Goal: Task Accomplishment & Management: Complete application form

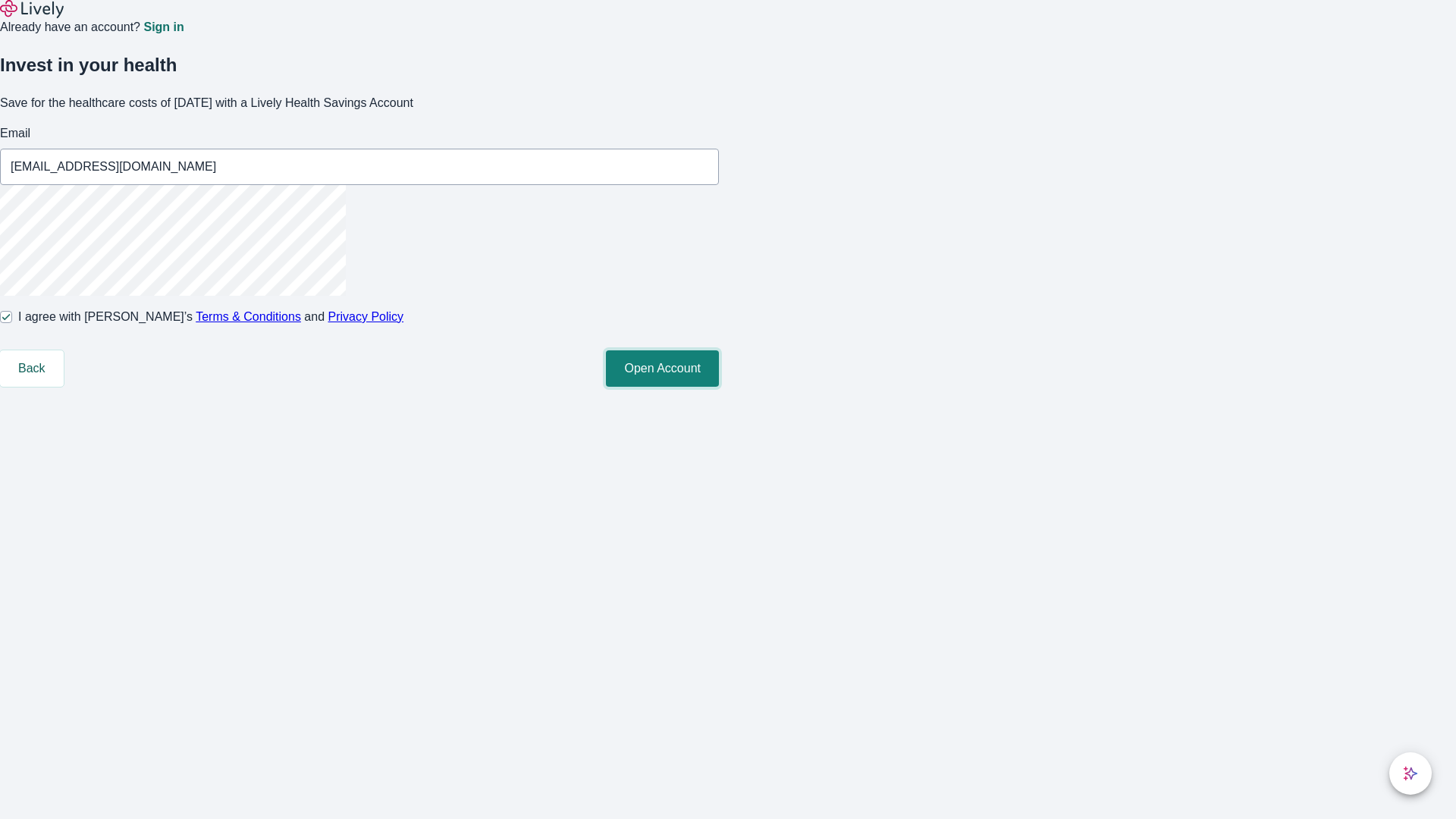
click at [719, 387] on button "Open Account" at bounding box center [662, 368] width 113 height 37
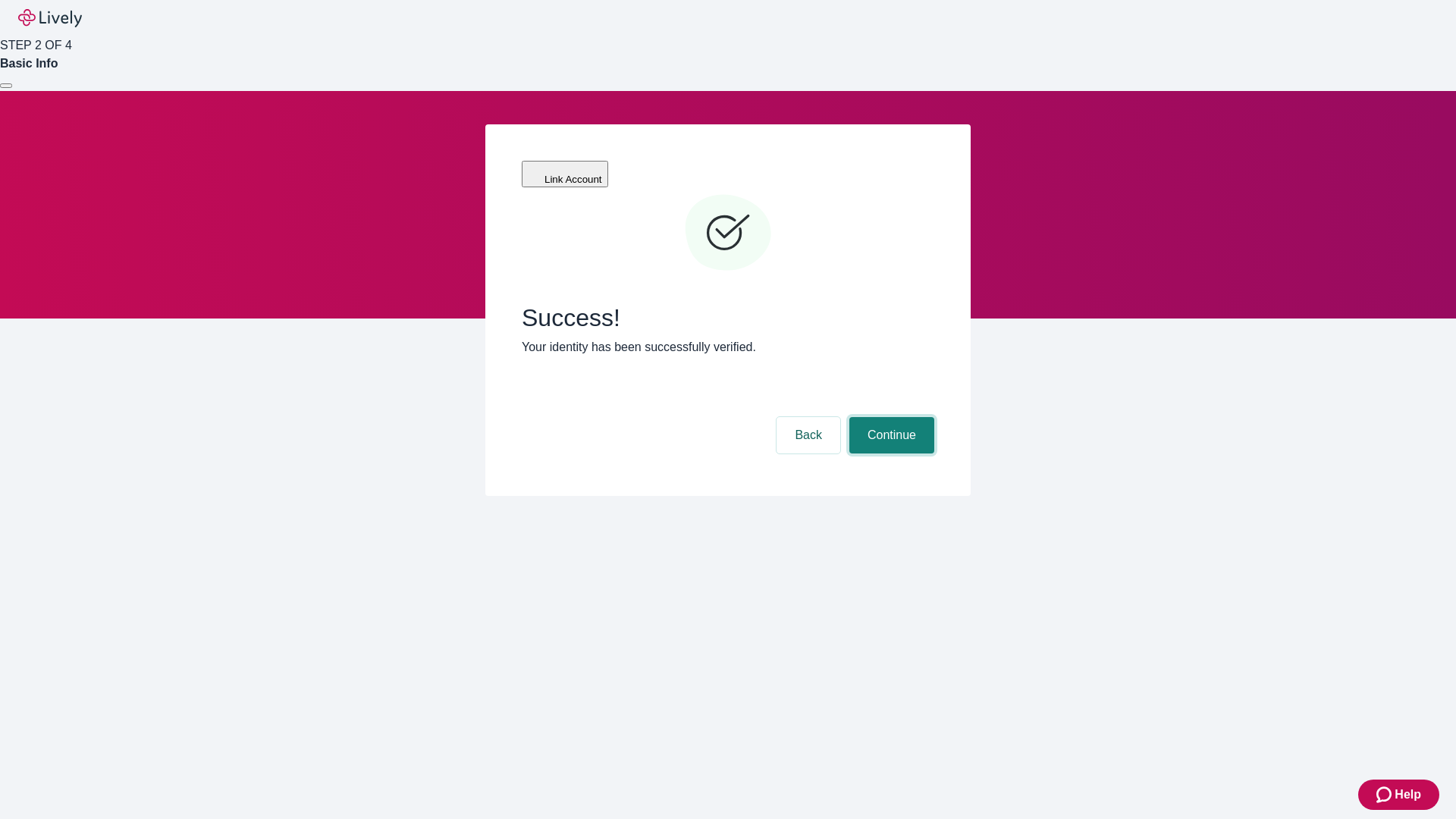
click at [889, 417] on button "Continue" at bounding box center [892, 435] width 85 height 37
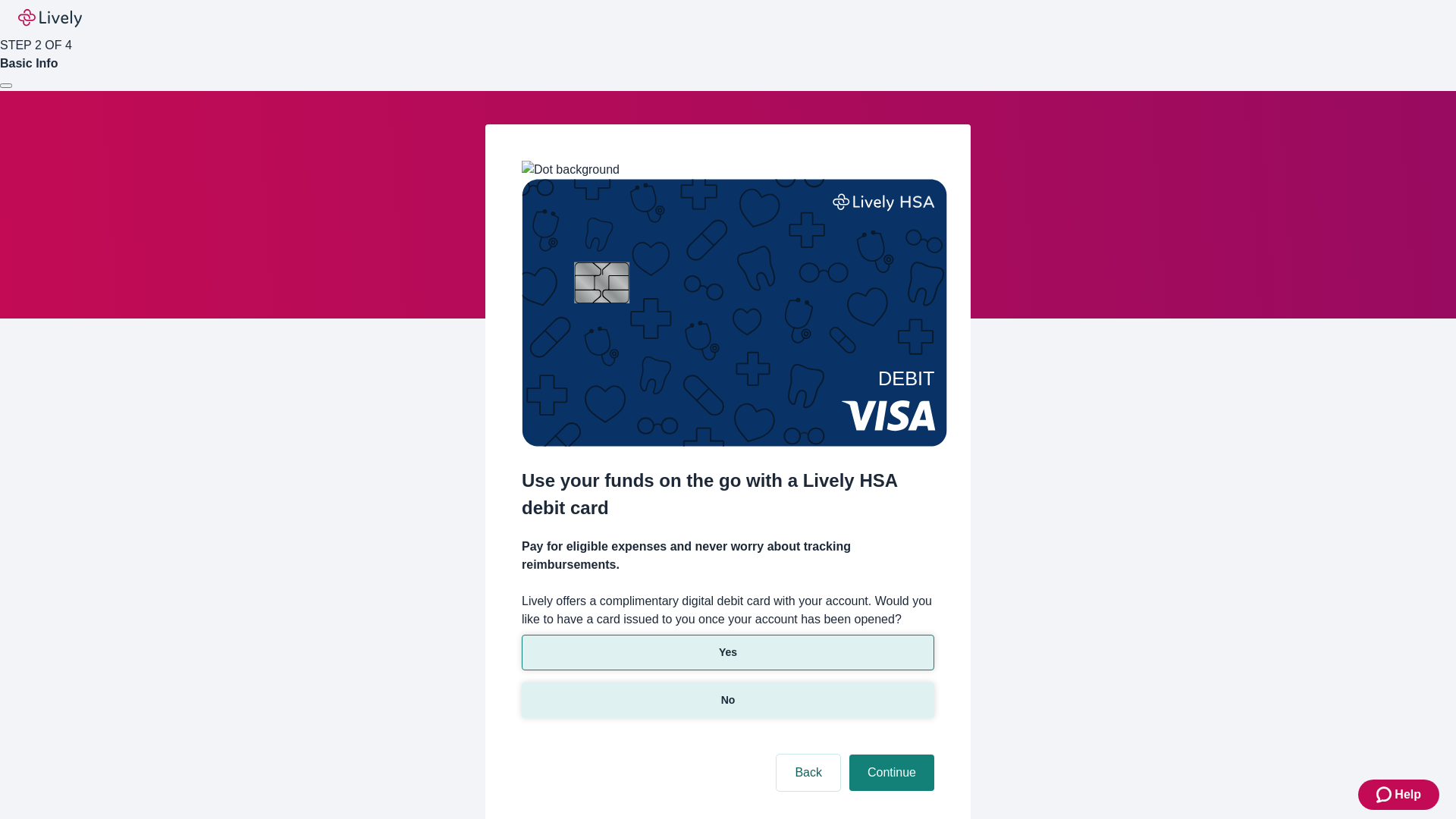
click at [727, 692] on p "No" at bounding box center [728, 700] width 14 height 16
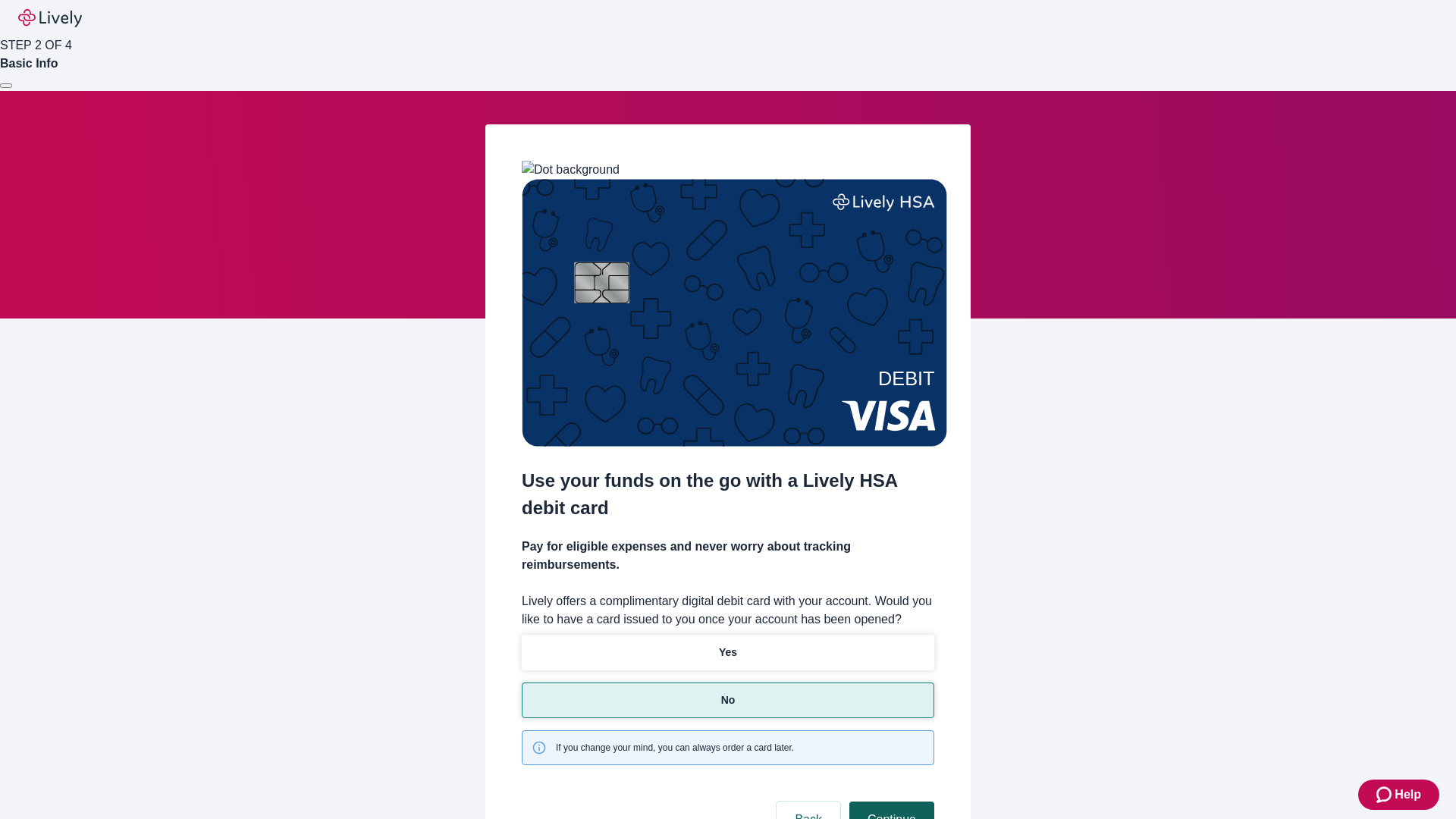
click at [889, 801] on button "Continue" at bounding box center [892, 819] width 85 height 37
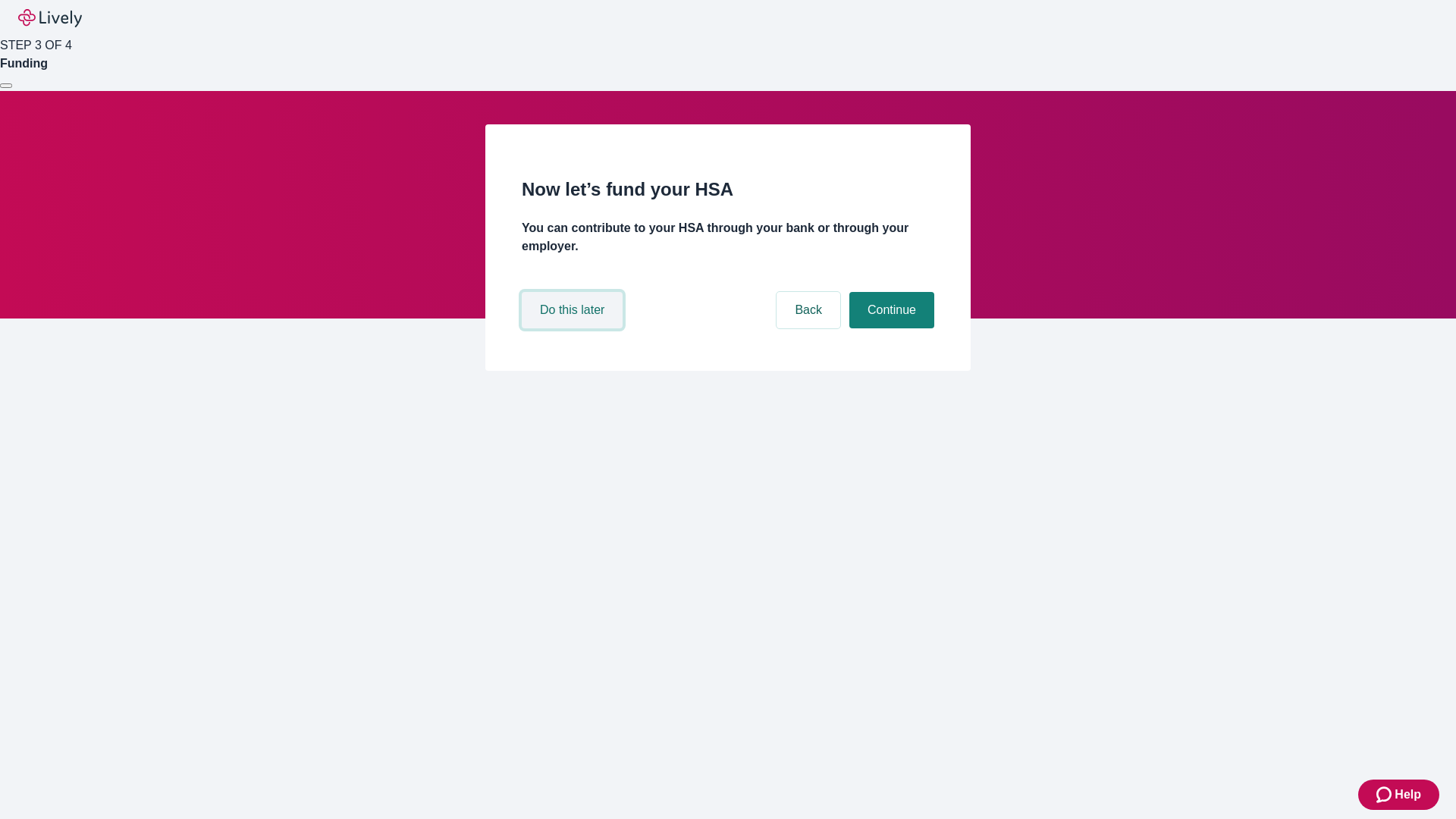
click at [574, 328] on button "Do this later" at bounding box center [572, 309] width 101 height 37
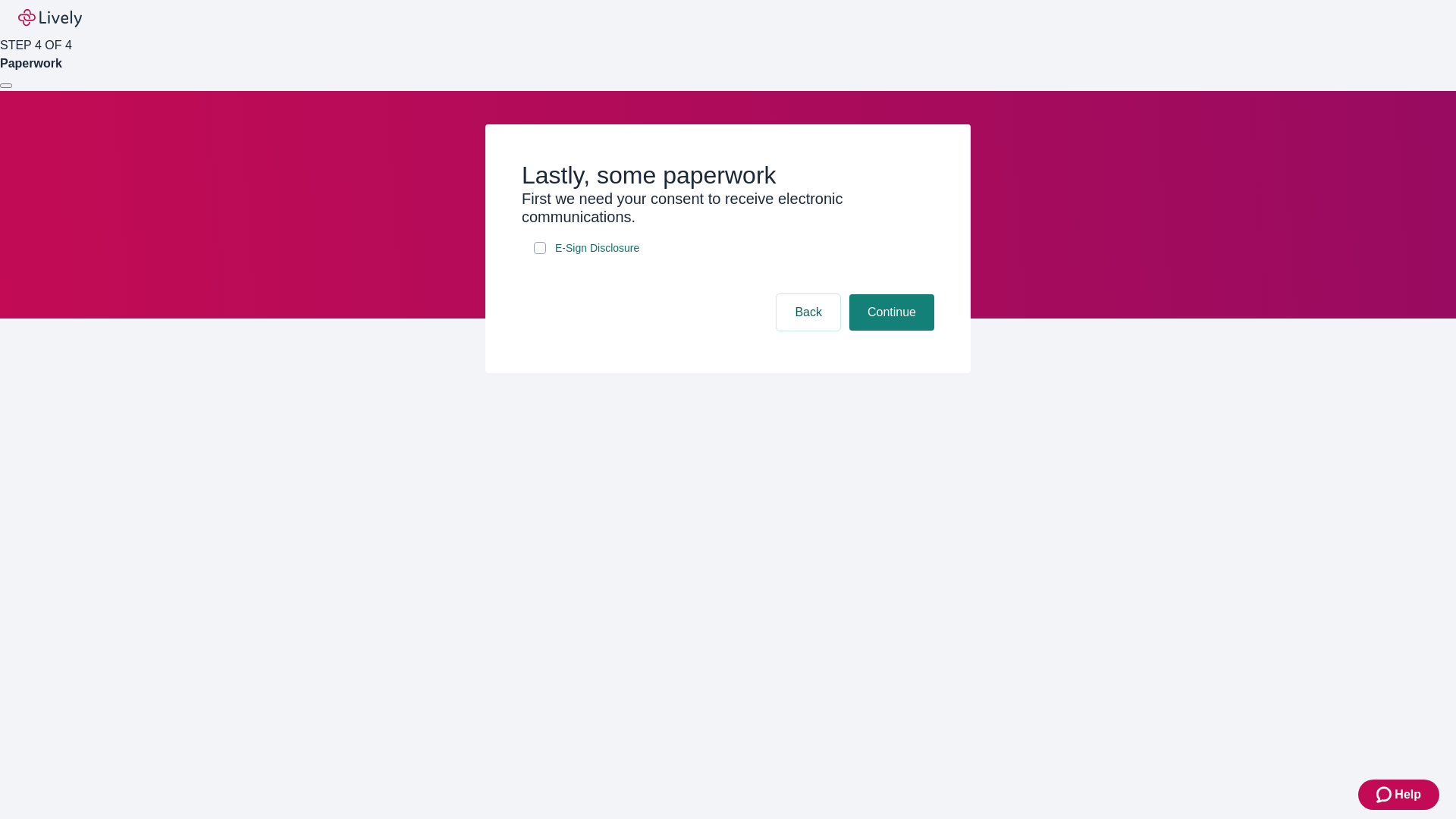
click at [540, 254] on input "E-Sign Disclosure" at bounding box center [540, 248] width 12 height 12
checkbox input "true"
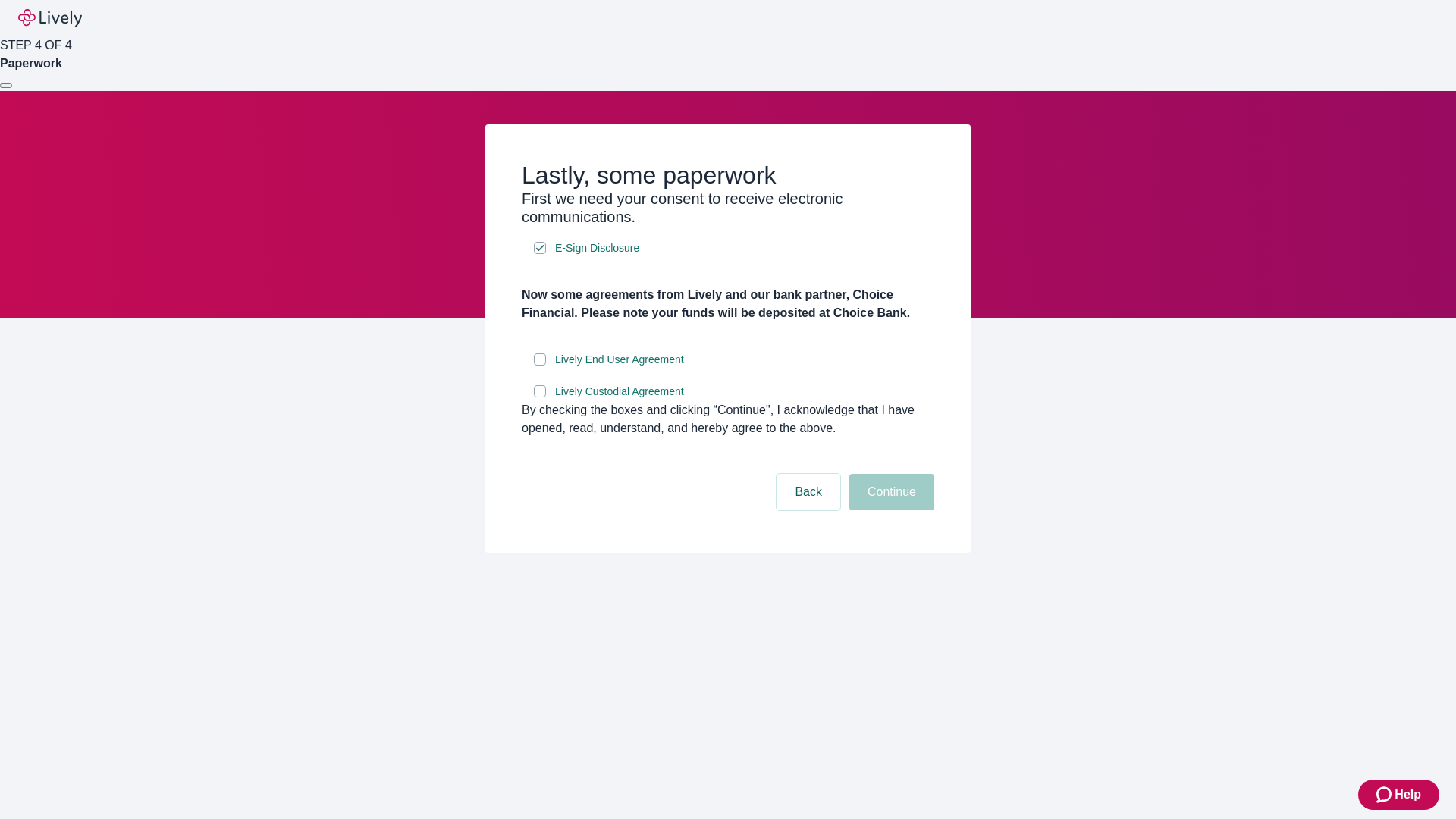
click at [540, 366] on input "Lively End User Agreement" at bounding box center [540, 359] width 12 height 12
checkbox input "true"
click at [540, 397] on input "Lively Custodial Agreement" at bounding box center [540, 391] width 12 height 12
checkbox input "true"
click at [889, 510] on button "Continue" at bounding box center [892, 492] width 85 height 37
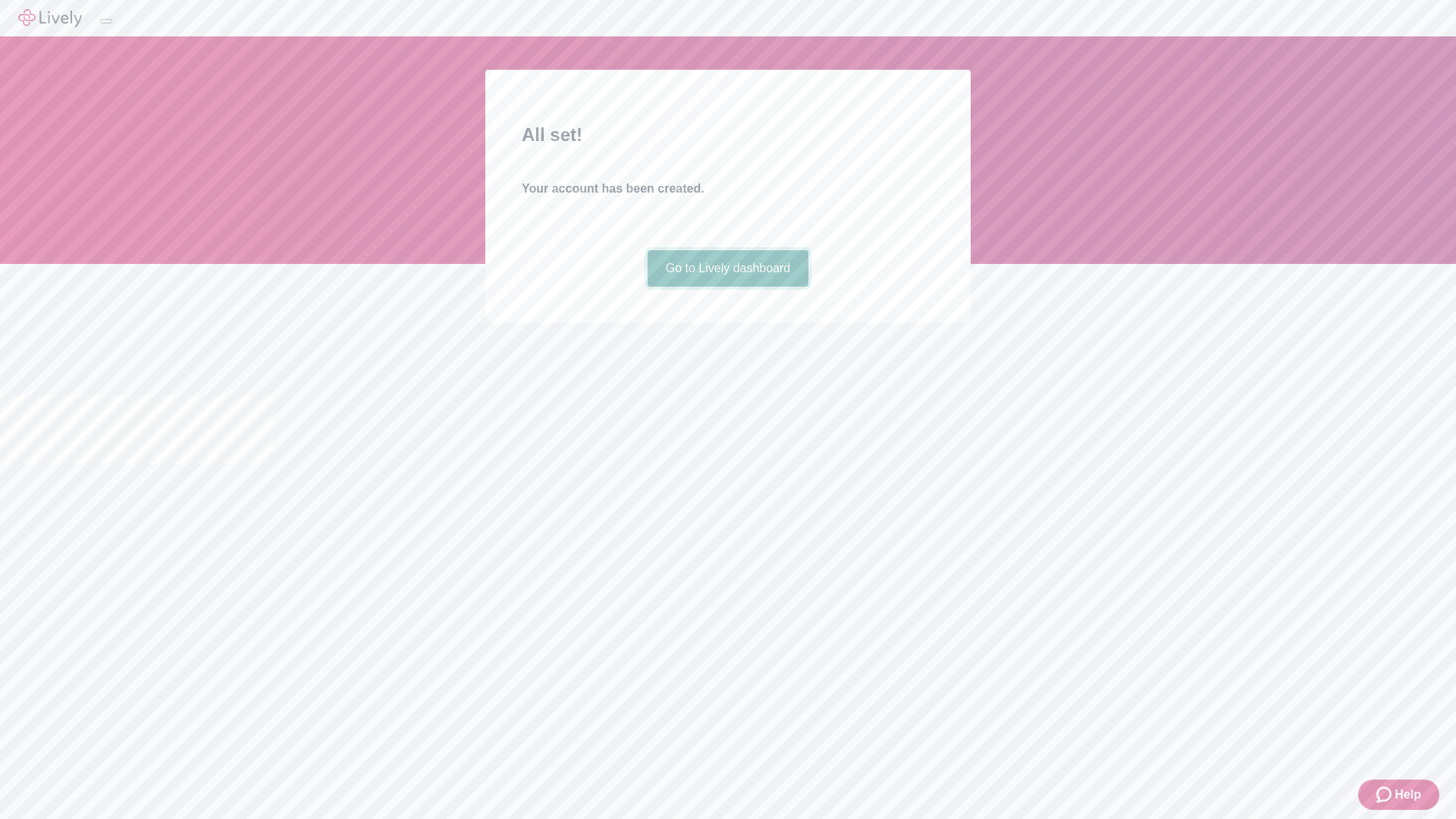
click at [727, 286] on link "Go to Lively dashboard" at bounding box center [728, 268] width 161 height 37
